Goal: Task Accomplishment & Management: Manage account settings

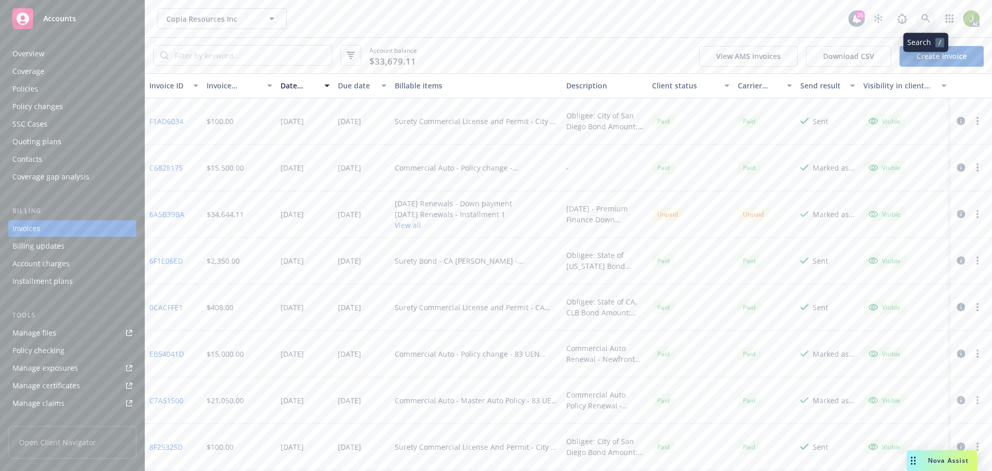
drag, startPoint x: 0, startPoint y: 0, endPoint x: 924, endPoint y: 18, distance: 924.4
click at [924, 18] on icon at bounding box center [925, 18] width 9 height 9
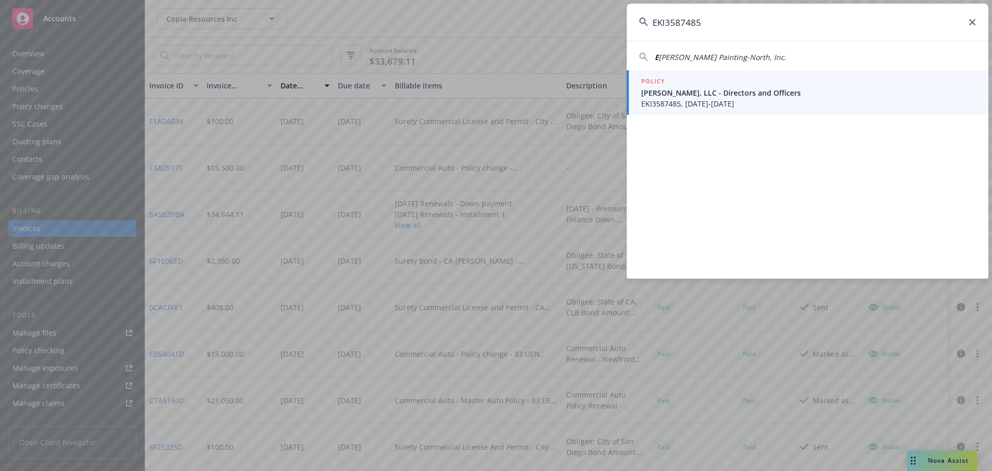
type input "EKI3587485"
click at [696, 107] on span "EKI3587485, [DATE]-[DATE]" at bounding box center [808, 103] width 335 height 11
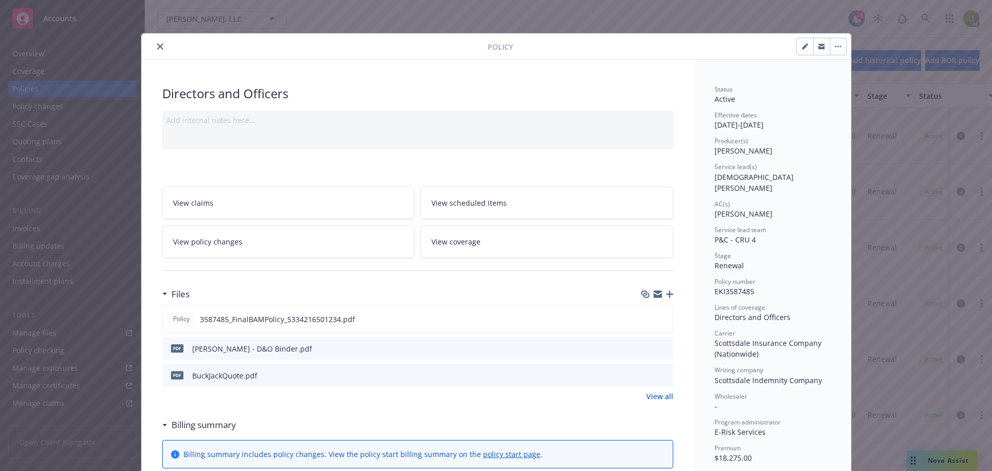
click at [803, 50] on button "button" at bounding box center [805, 46] width 17 height 17
select select "RENEWAL"
select select "12"
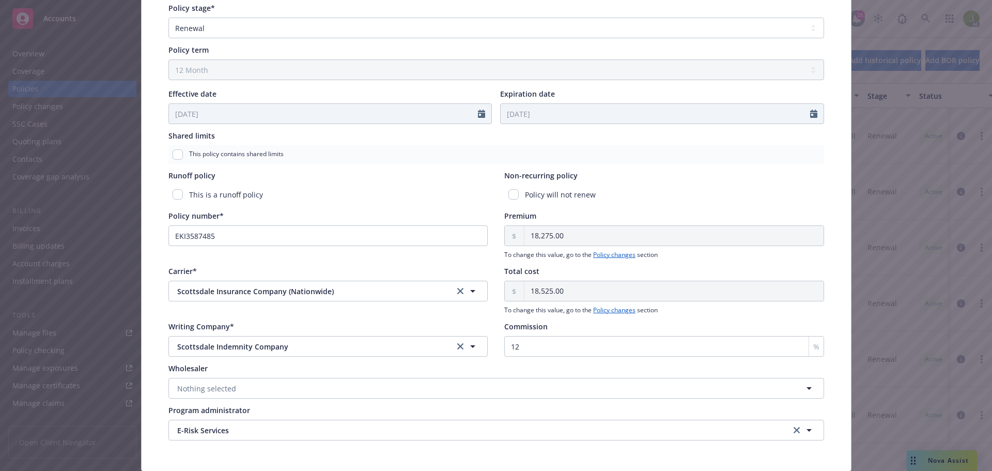
scroll to position [362, 0]
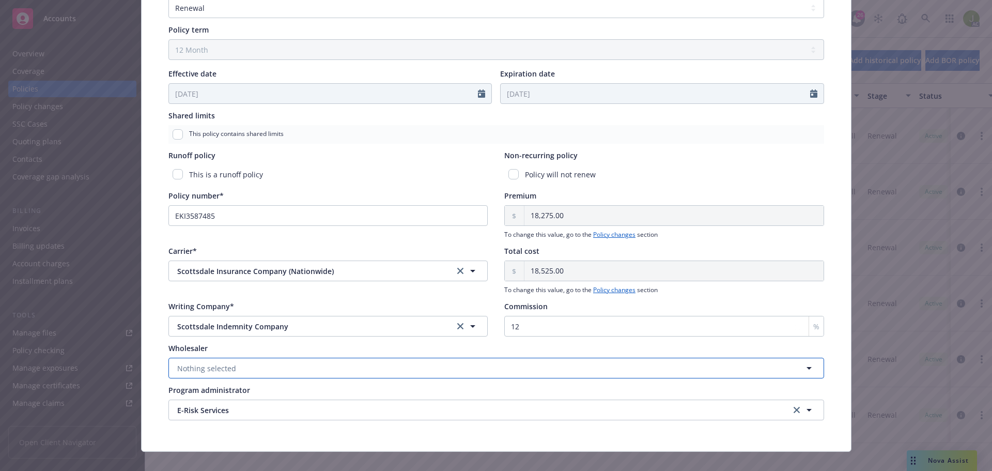
click at [382, 366] on button "Nothing selected" at bounding box center [496, 367] width 656 height 21
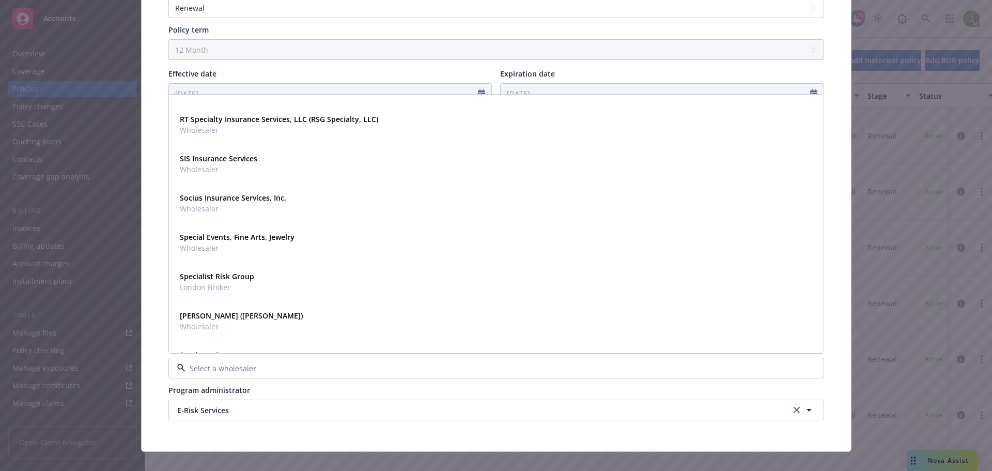
scroll to position [4453, 0]
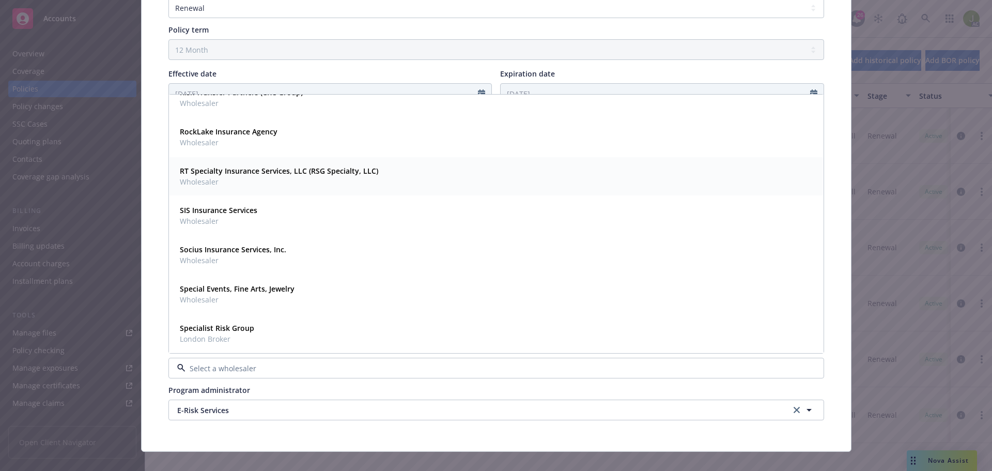
click at [341, 180] on span "Wholesaler" at bounding box center [279, 181] width 198 height 11
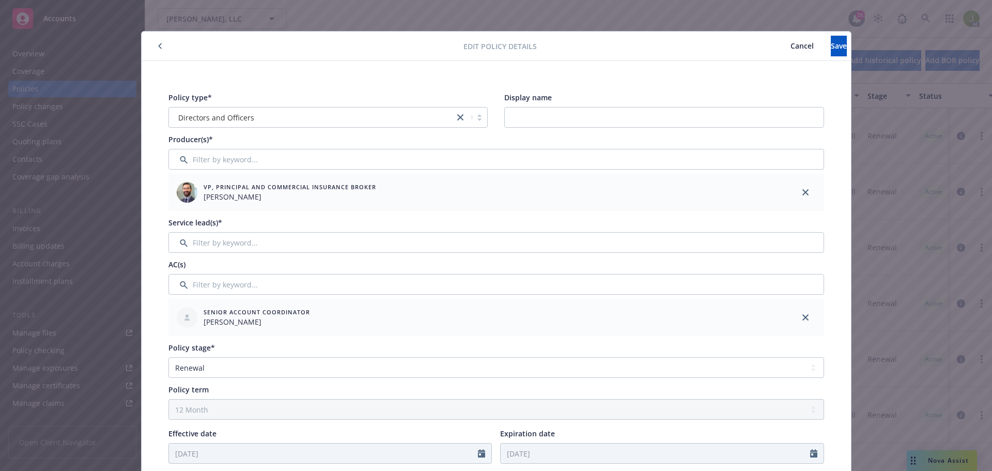
scroll to position [0, 0]
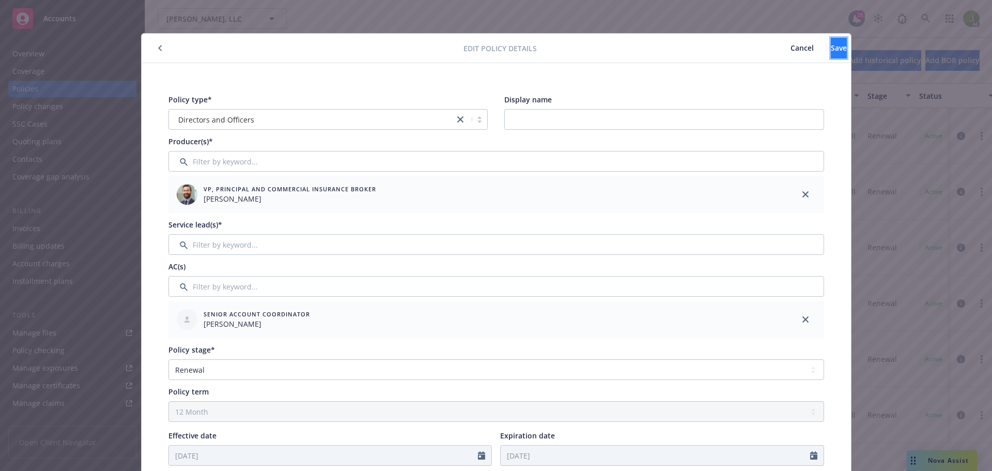
click at [831, 54] on button "Save" at bounding box center [839, 48] width 16 height 21
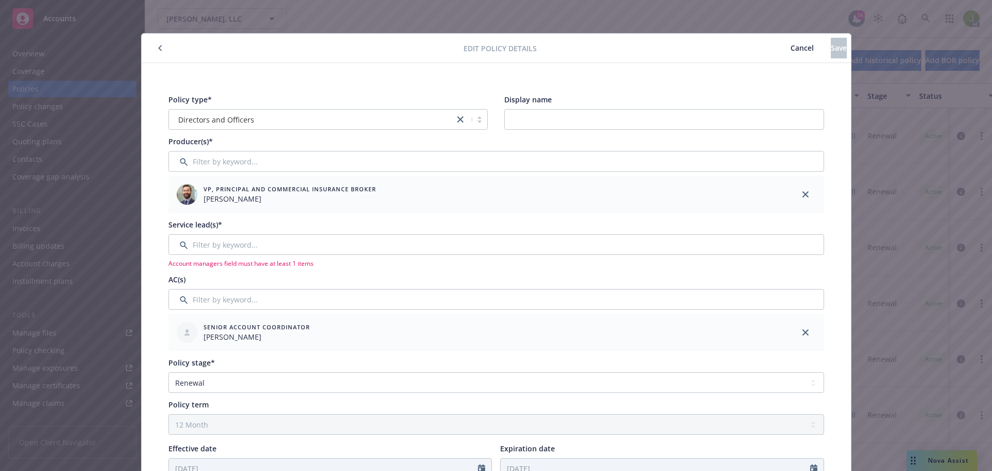
click at [790, 47] on span "Cancel" at bounding box center [801, 48] width 23 height 10
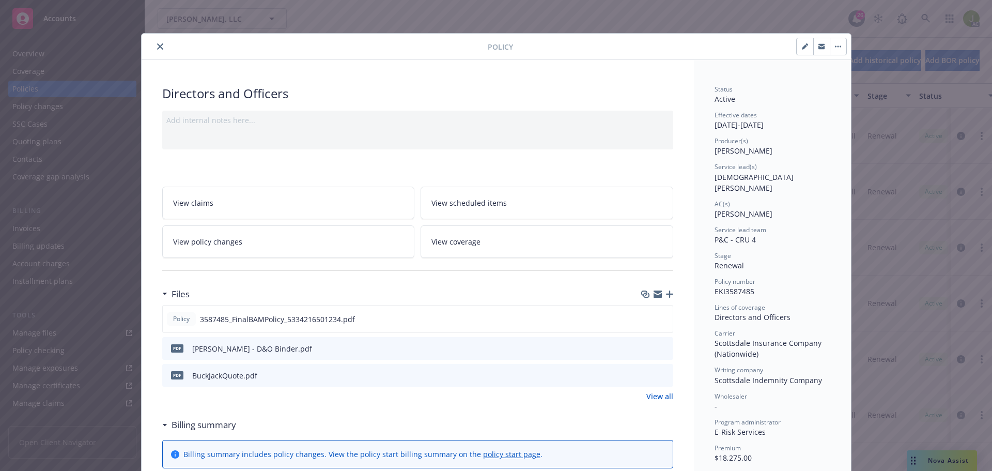
click at [157, 47] on icon "close" at bounding box center [160, 46] width 6 height 6
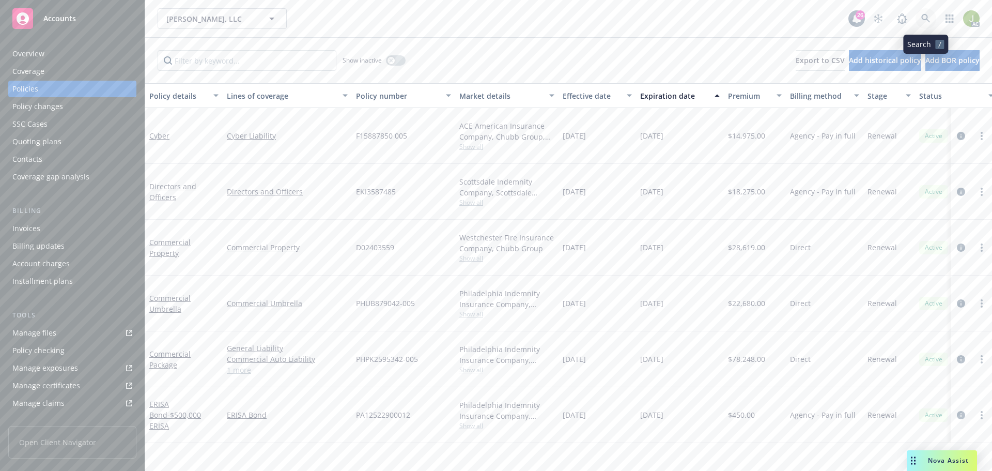
click at [918, 15] on link at bounding box center [925, 18] width 21 height 21
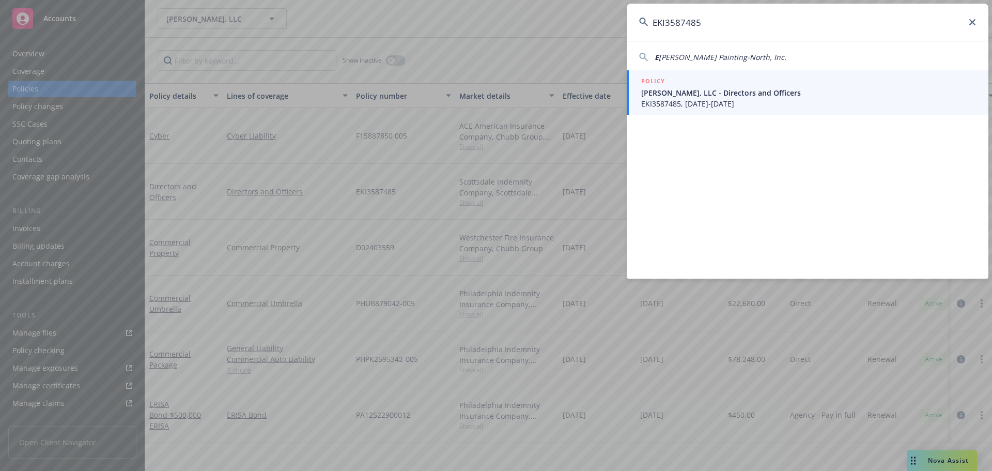
type input "EKI3587485"
click at [716, 111] on link "POLICY [PERSON_NAME], LLC - Directors and Officers EKI3587485, [DATE]-[DATE]" at bounding box center [808, 92] width 362 height 44
